Goal: Information Seeking & Learning: Learn about a topic

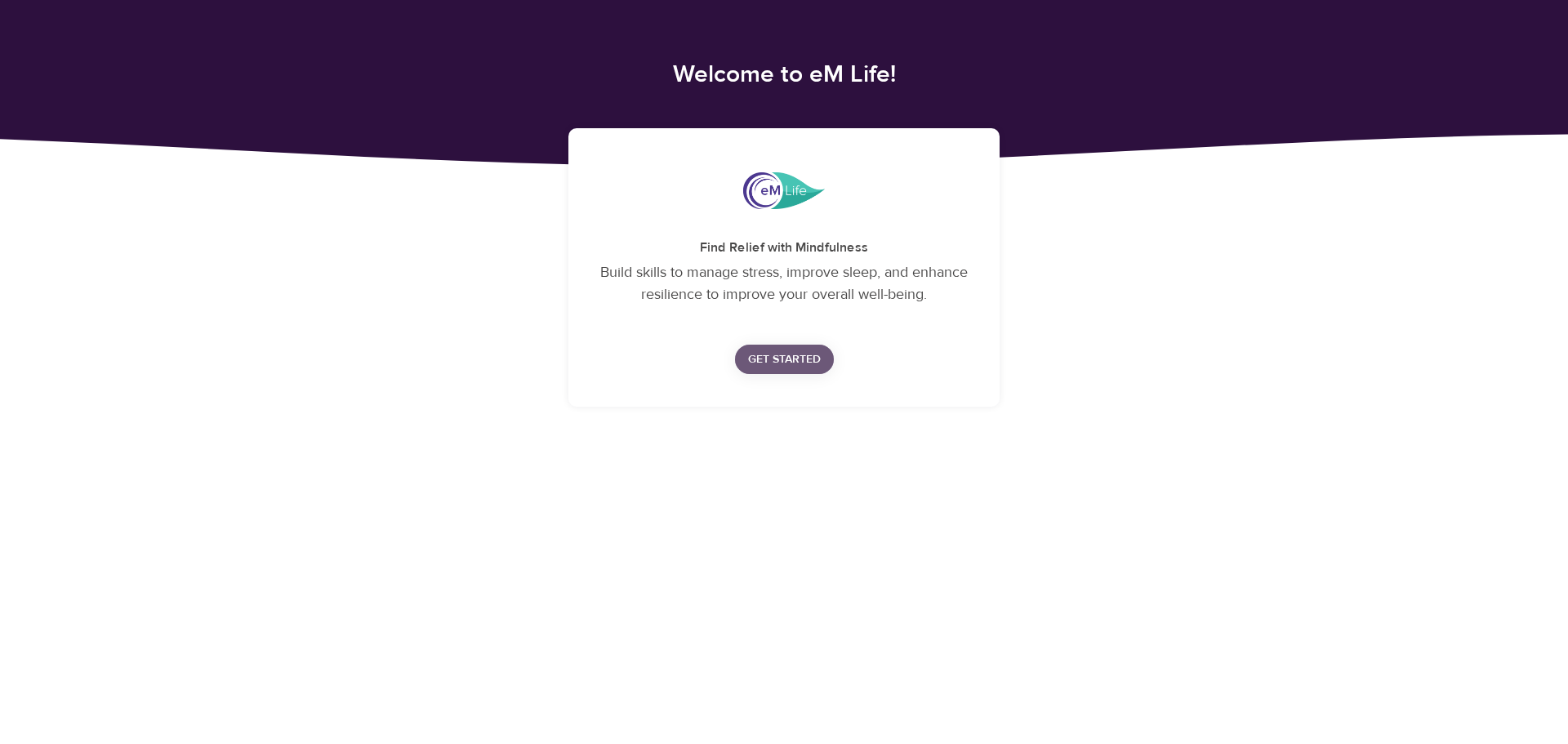
click at [799, 357] on span "Get Started" at bounding box center [784, 359] width 73 height 20
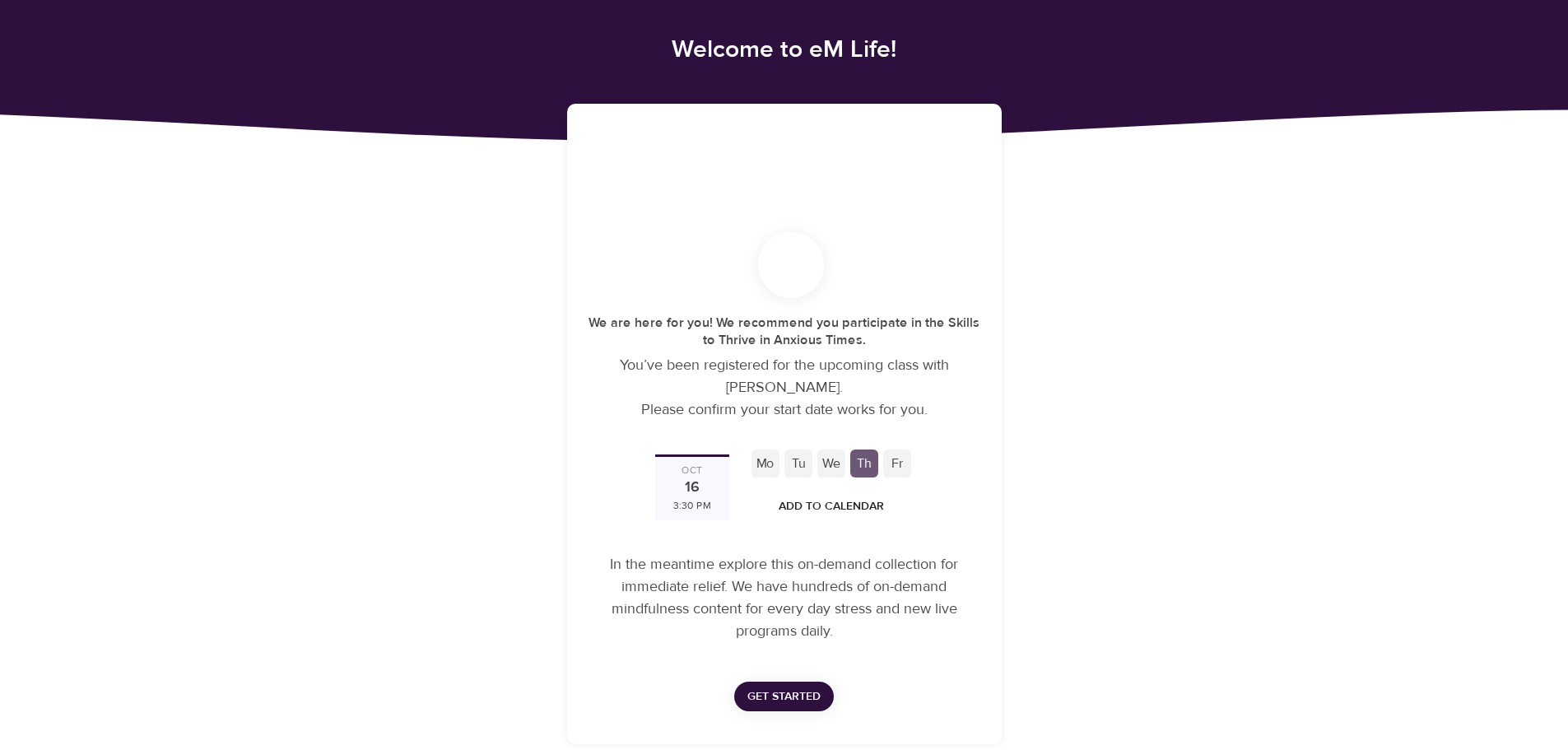
scroll to position [40, 0]
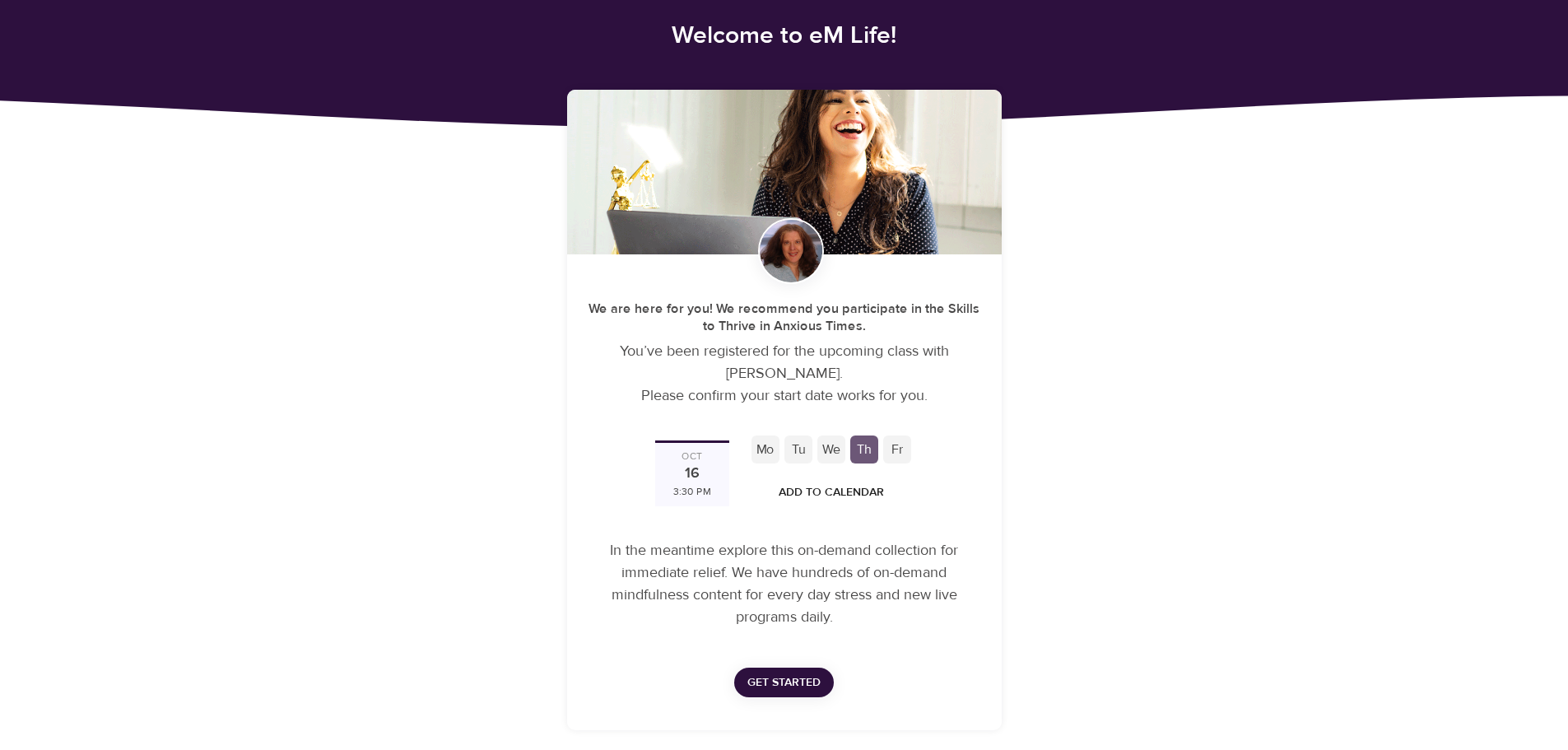
click at [905, 452] on div "Fr" at bounding box center [896, 449] width 28 height 28
click at [891, 450] on div "Fr" at bounding box center [896, 449] width 28 height 28
click at [779, 684] on span "Get Started" at bounding box center [784, 683] width 73 height 20
